Goal: Check status: Check status

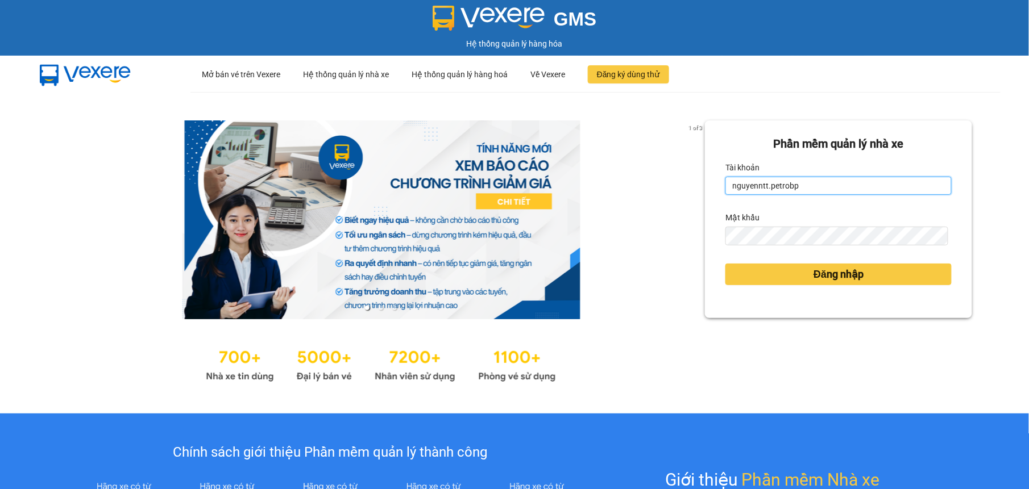
click at [803, 185] on input "nguyenntt.petrobp" at bounding box center [838, 186] width 226 height 18
type input "tuyenttt.petrobp"
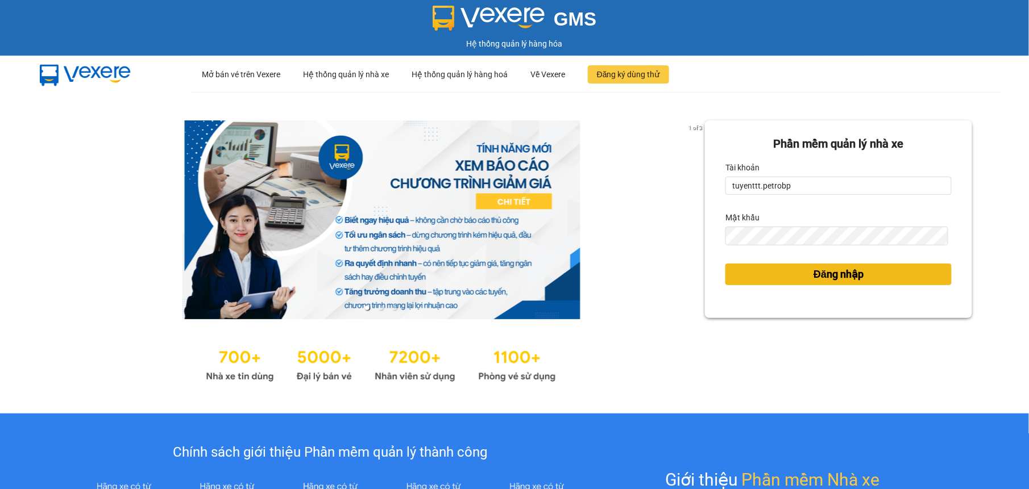
click at [789, 271] on button "Đăng nhập" at bounding box center [838, 275] width 226 height 22
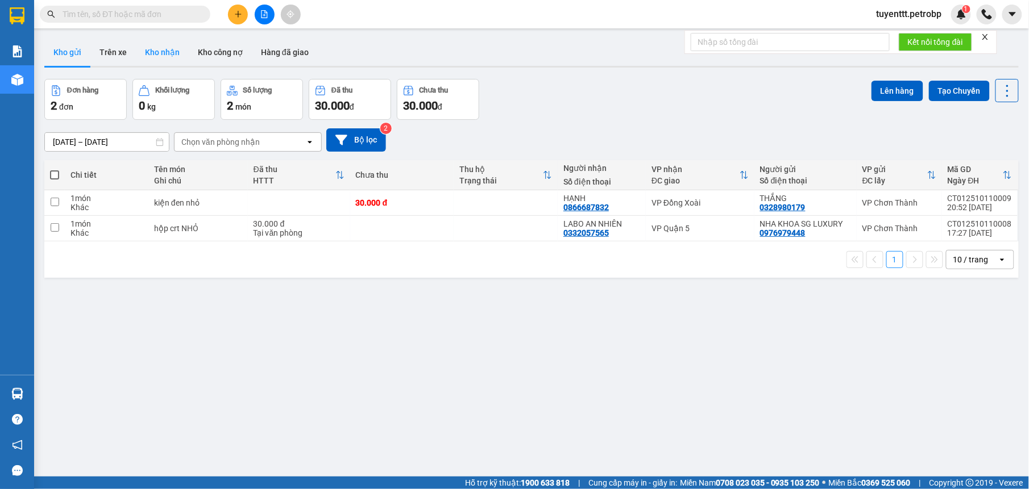
click at [166, 51] on button "Kho nhận" at bounding box center [162, 52] width 53 height 27
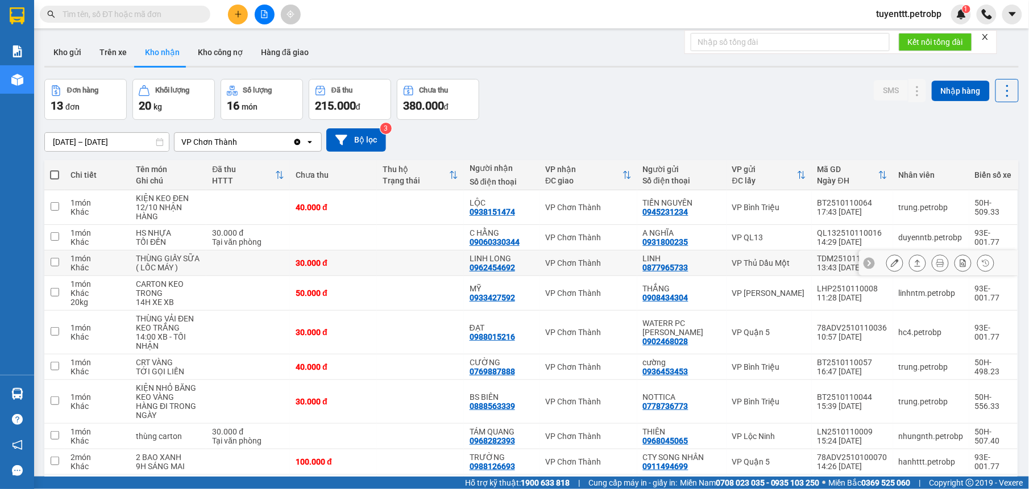
scroll to position [72, 0]
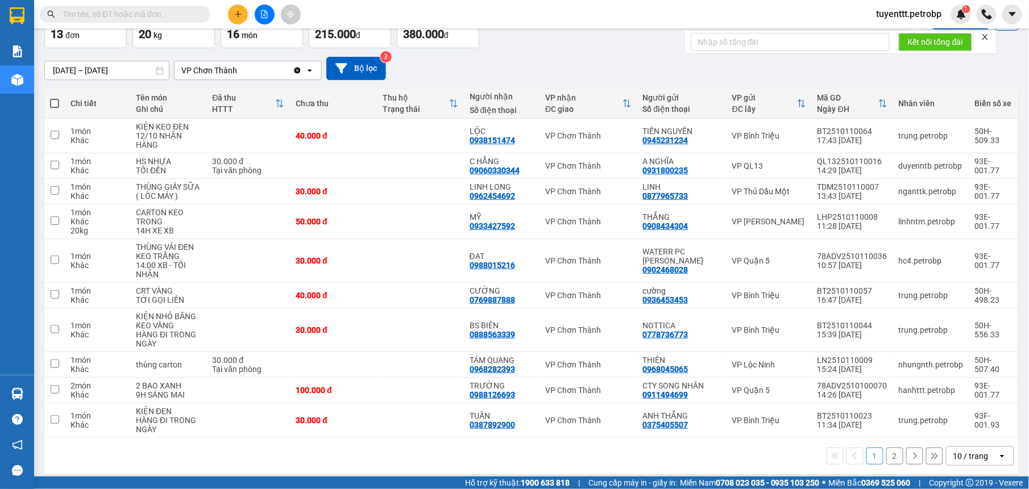
click at [886, 458] on button "2" at bounding box center [894, 456] width 17 height 17
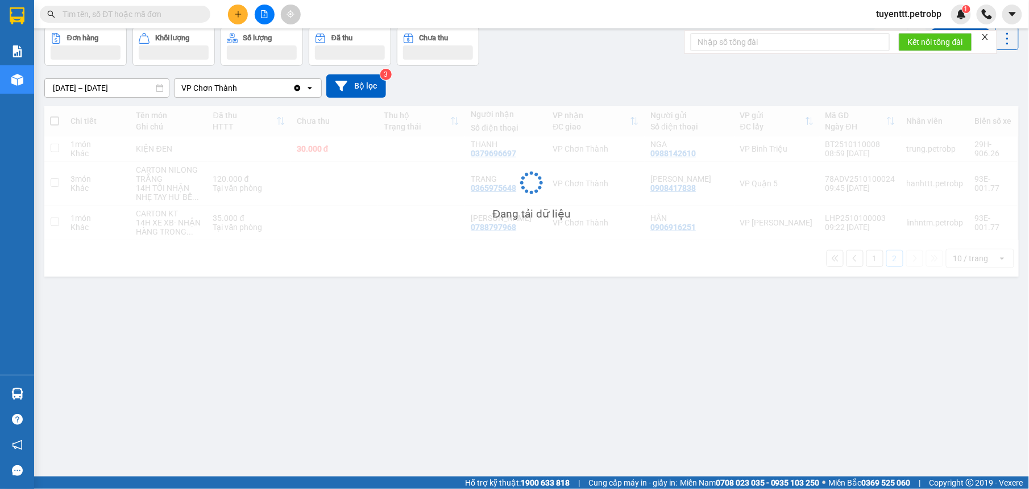
scroll to position [52, 0]
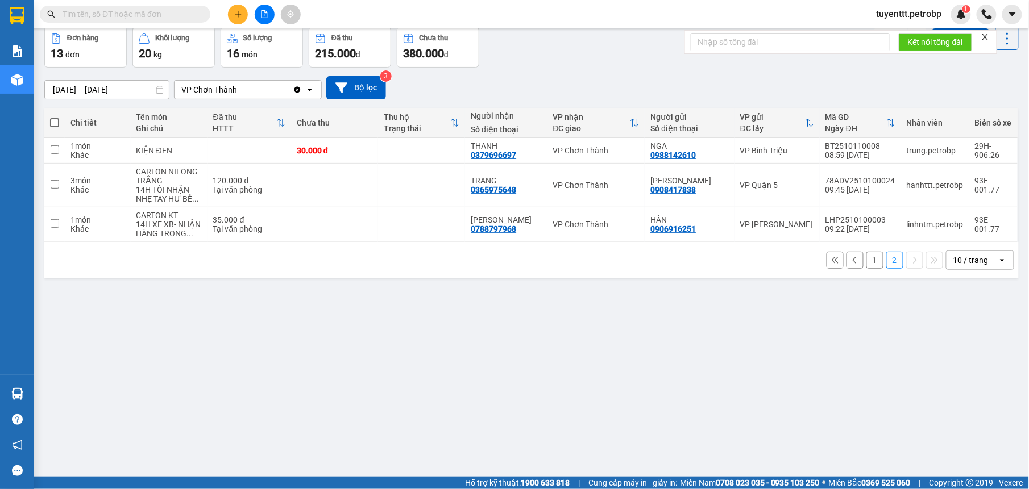
click at [137, 87] on input "10/10/2025 – 12/10/2025" at bounding box center [107, 90] width 124 height 18
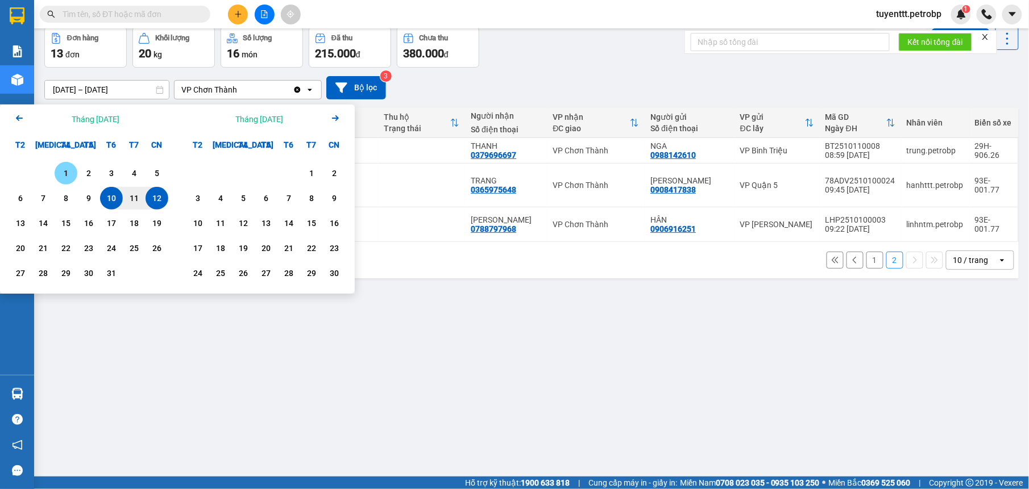
click at [70, 174] on div "1" at bounding box center [66, 173] width 16 height 14
click at [163, 203] on div "12" at bounding box center [157, 198] width 16 height 14
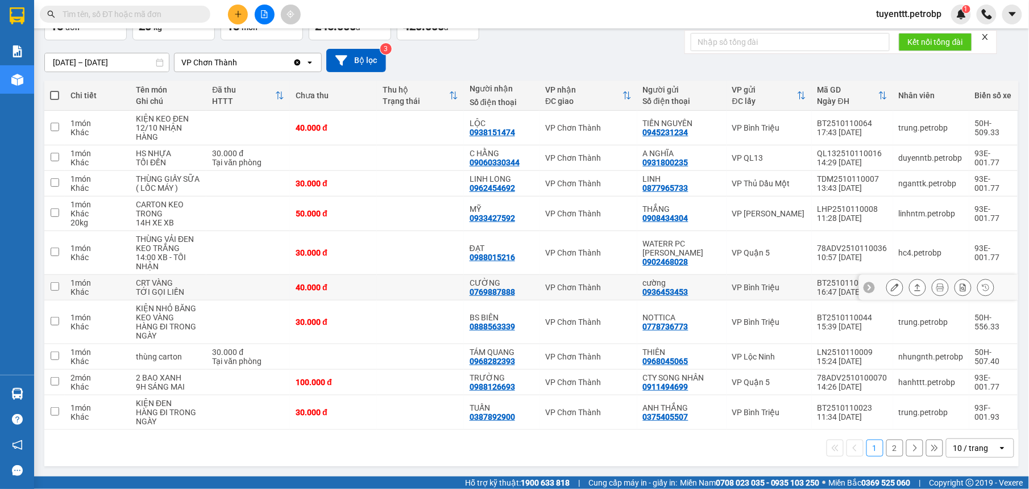
scroll to position [0, 0]
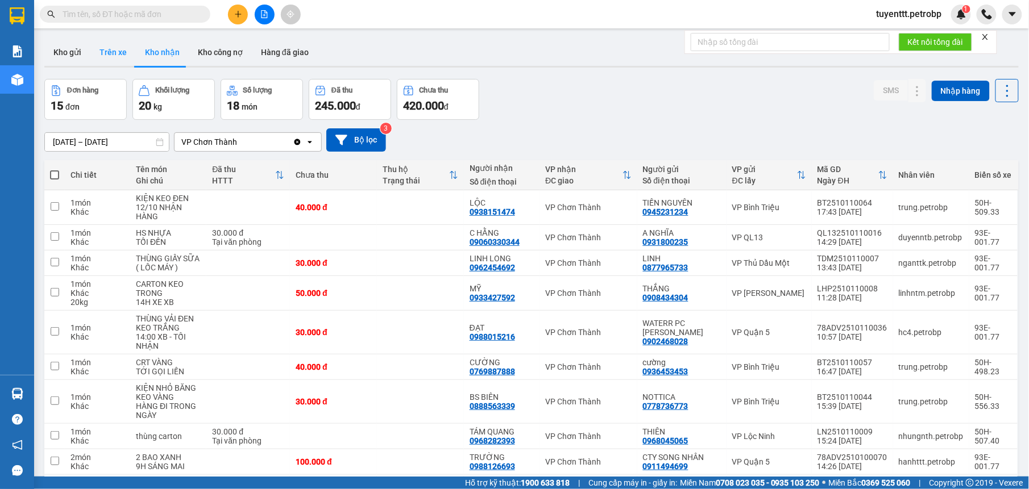
click at [119, 50] on button "Trên xe" at bounding box center [112, 52] width 45 height 27
type input "12/10/2025 – 12/10/2025"
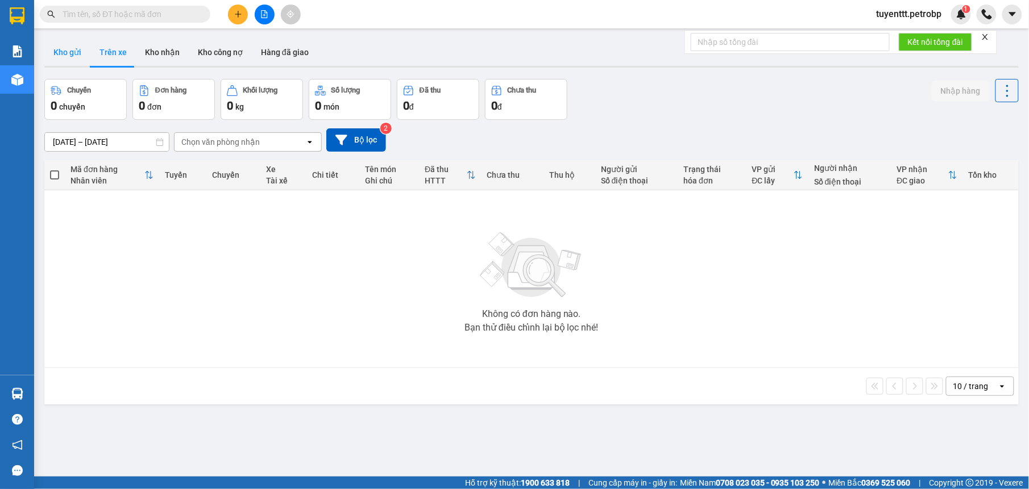
click at [77, 48] on button "Kho gửi" at bounding box center [67, 52] width 46 height 27
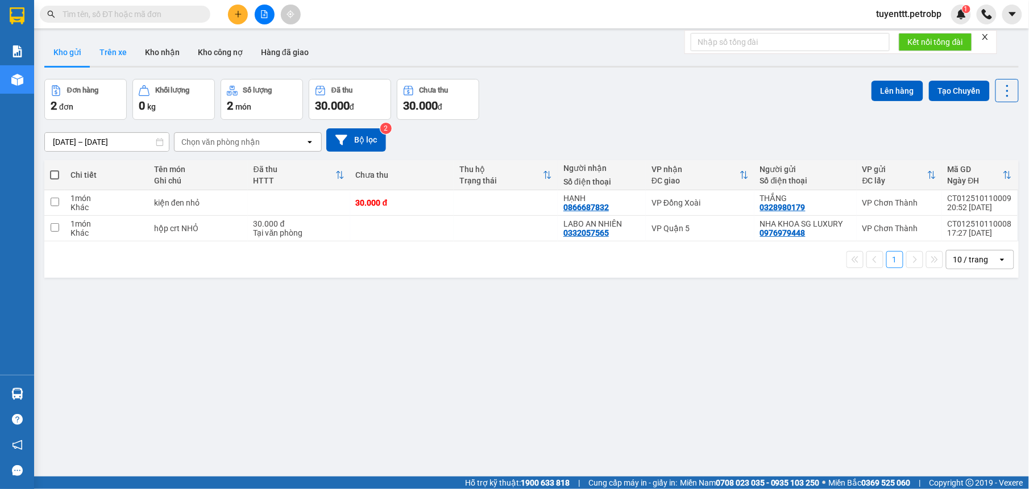
click at [108, 48] on button "Trên xe" at bounding box center [112, 52] width 45 height 27
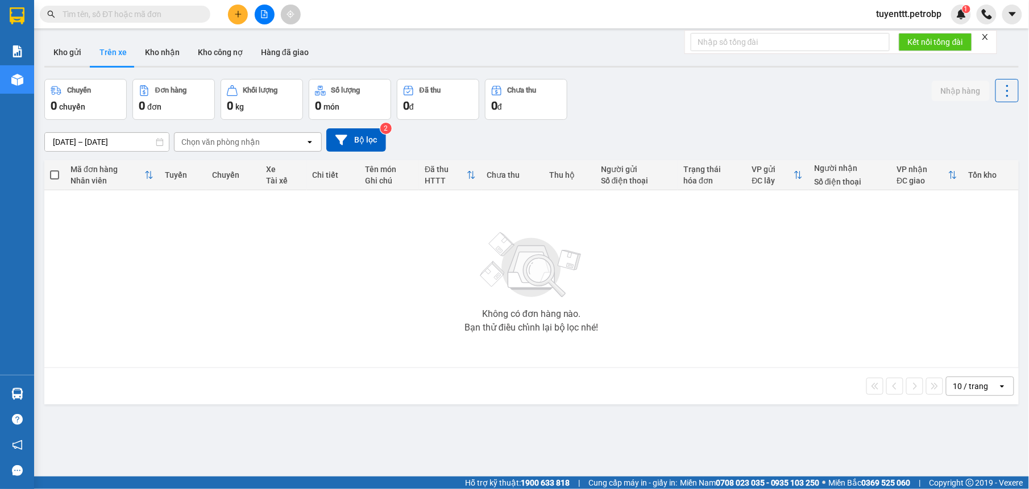
click at [74, 140] on input "12/10/2025 – 12/10/2025" at bounding box center [107, 142] width 124 height 18
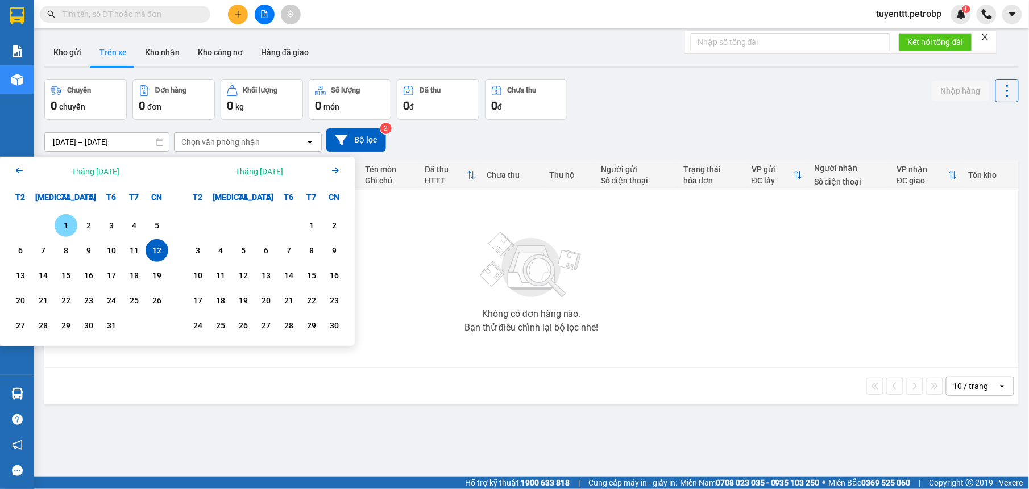
click at [67, 224] on div "1" at bounding box center [66, 226] width 16 height 14
click at [151, 249] on div "12" at bounding box center [157, 251] width 16 height 14
type input "01/10/2025 – 12/10/2025"
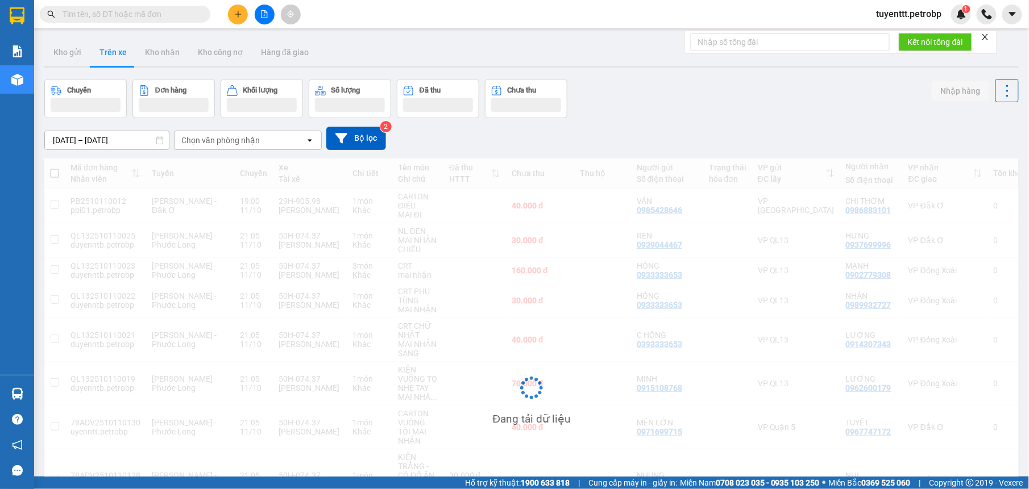
click at [241, 134] on div "Chọn văn phòng nhận" at bounding box center [239, 140] width 131 height 18
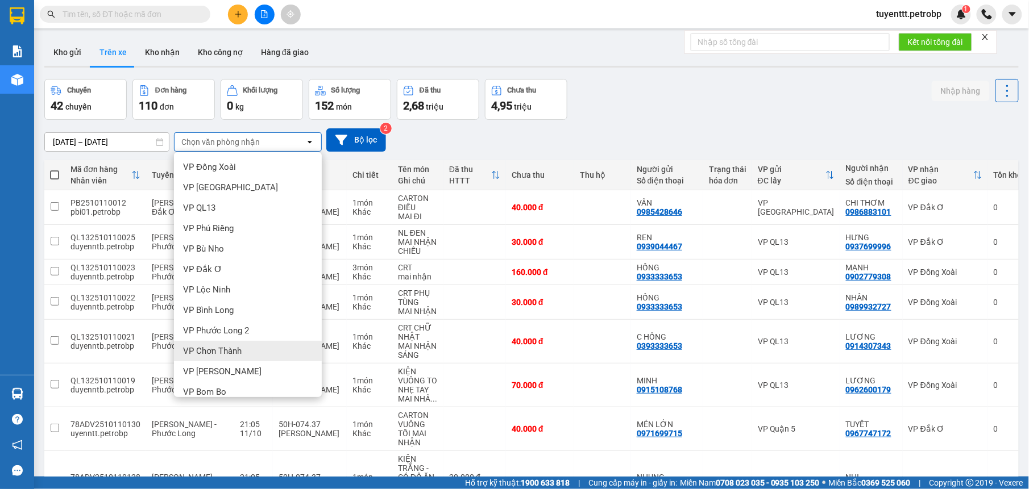
click at [227, 353] on span "VP Chơn Thành" at bounding box center [212, 350] width 59 height 11
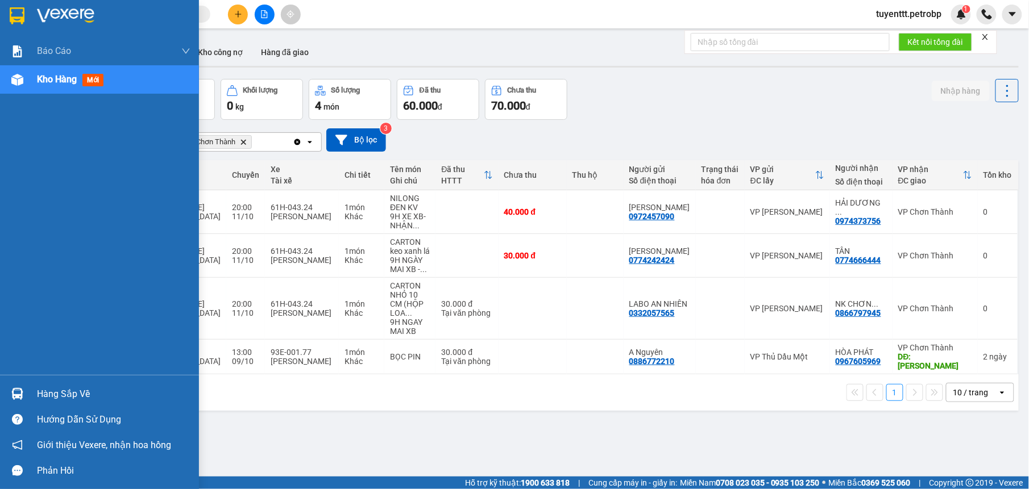
click at [14, 394] on img at bounding box center [17, 394] width 12 height 12
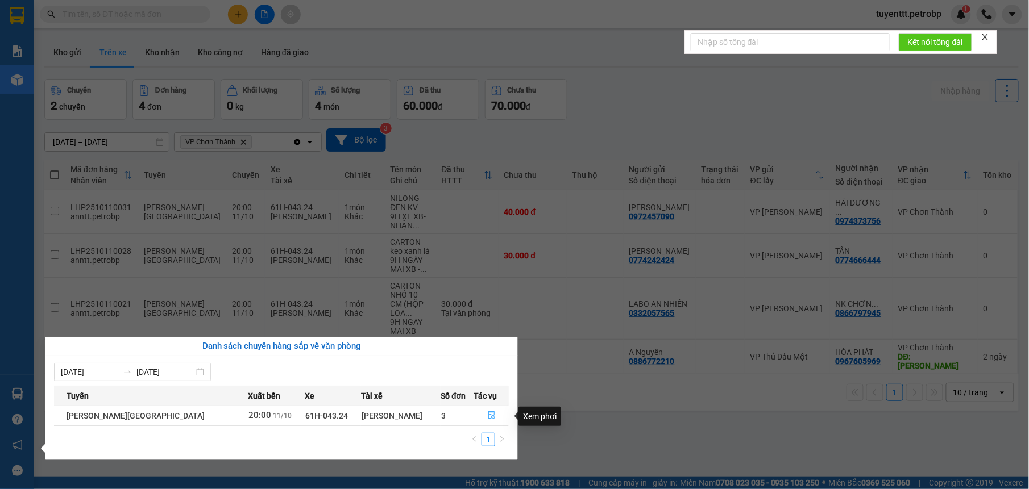
click at [488, 415] on icon "file-done" at bounding box center [492, 415] width 8 height 8
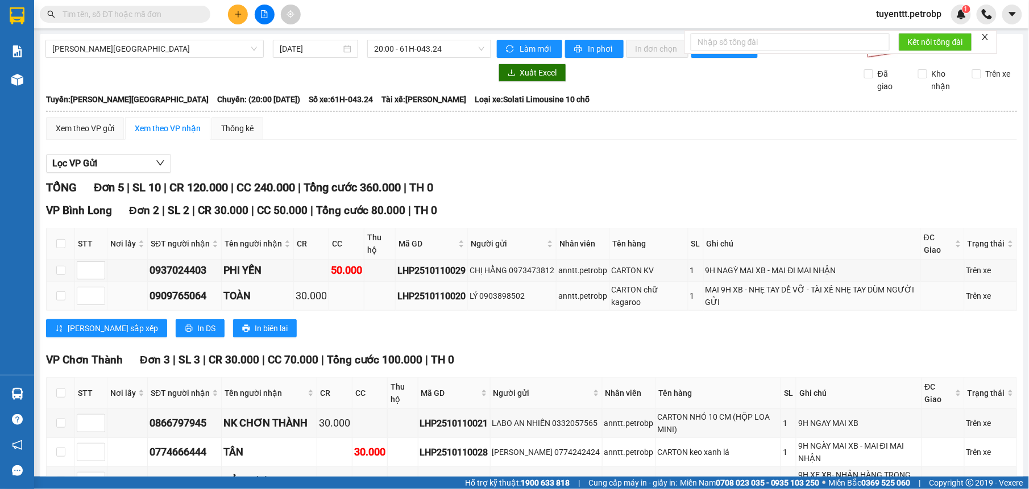
scroll to position [143, 0]
